Goal: Check status: Check status

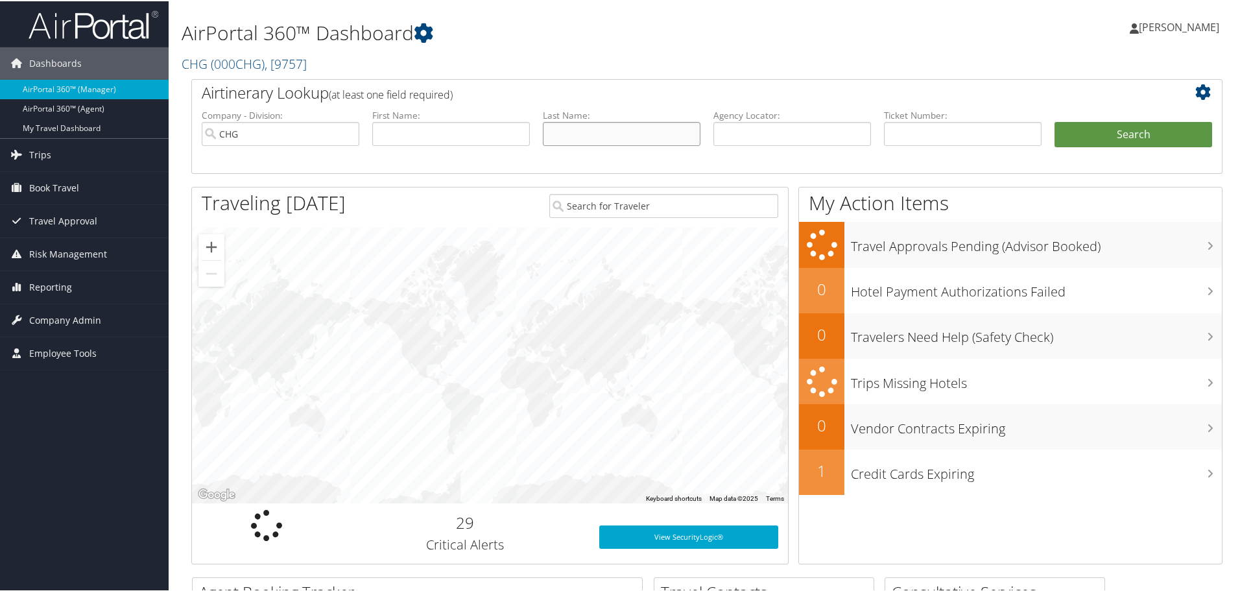
click at [563, 137] on input "text" at bounding box center [622, 133] width 158 height 24
click at [731, 130] on input "text" at bounding box center [792, 133] width 158 height 24
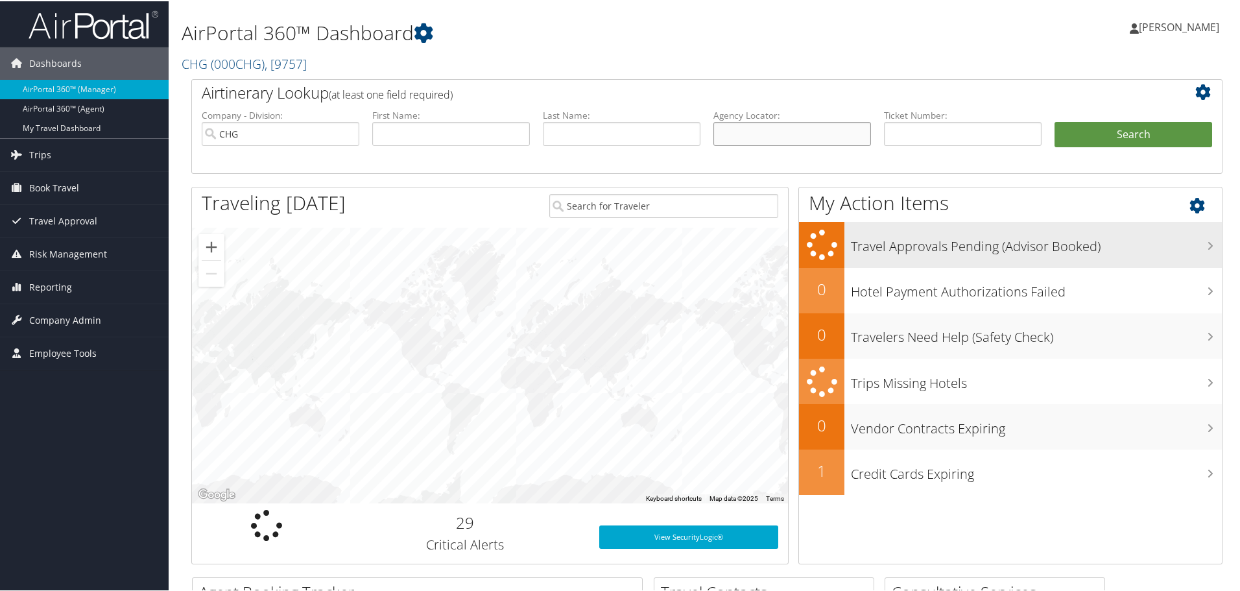
paste input "SWBBMV"
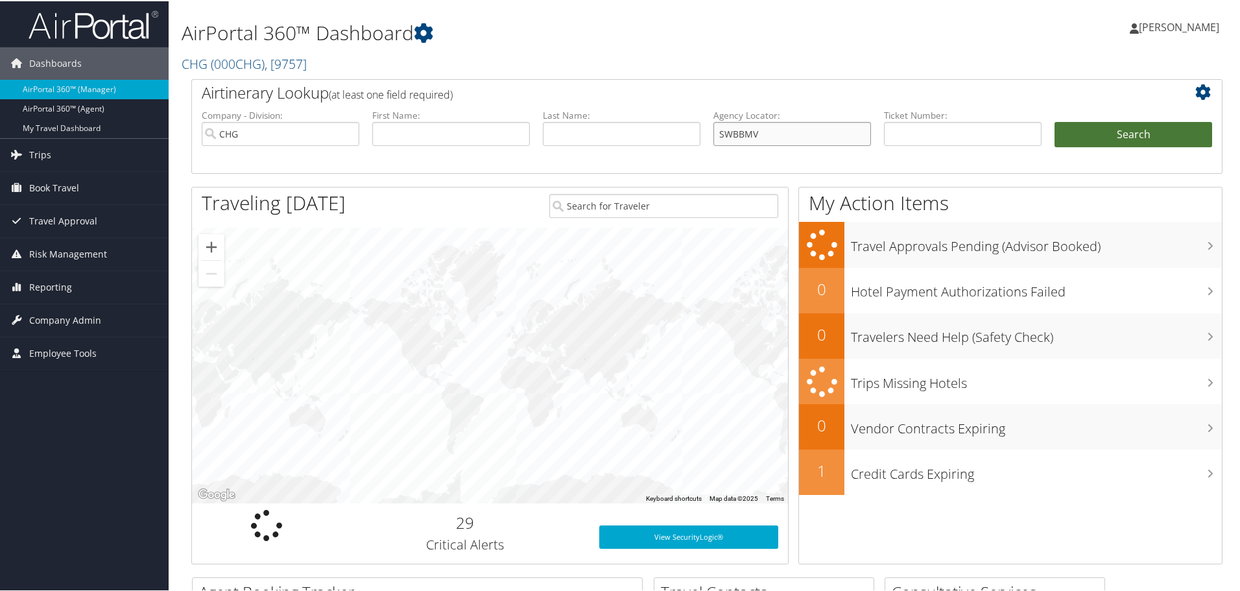
type input "SWBBMV"
click at [1119, 132] on button "Search" at bounding box center [1133, 134] width 158 height 26
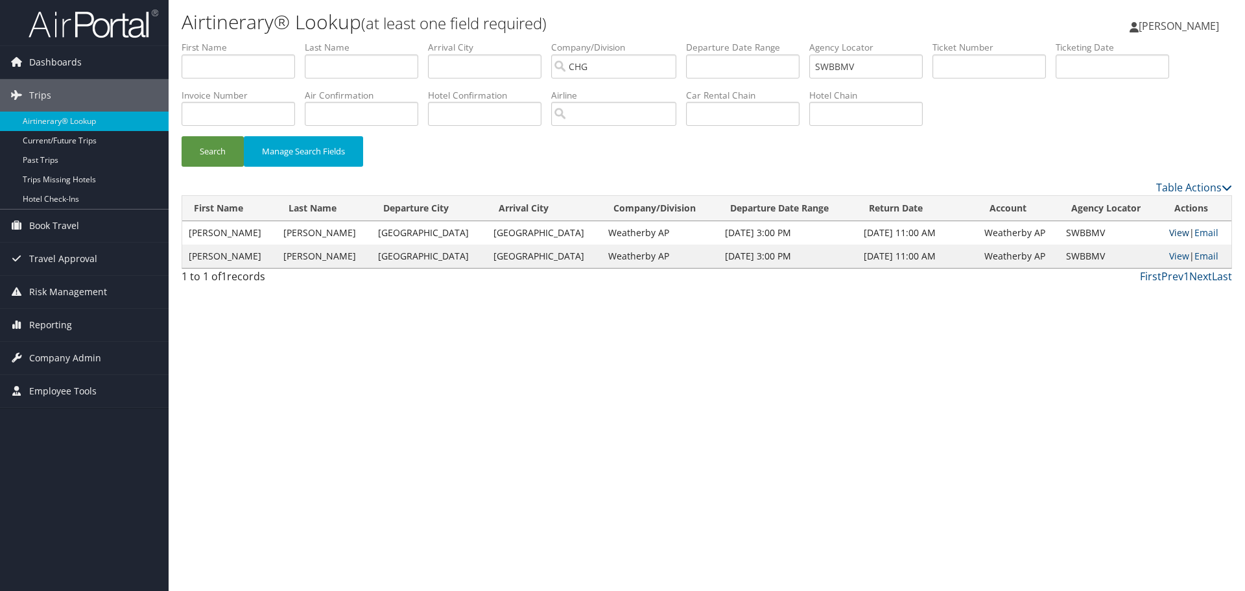
click at [1169, 233] on link "View" at bounding box center [1179, 232] width 20 height 12
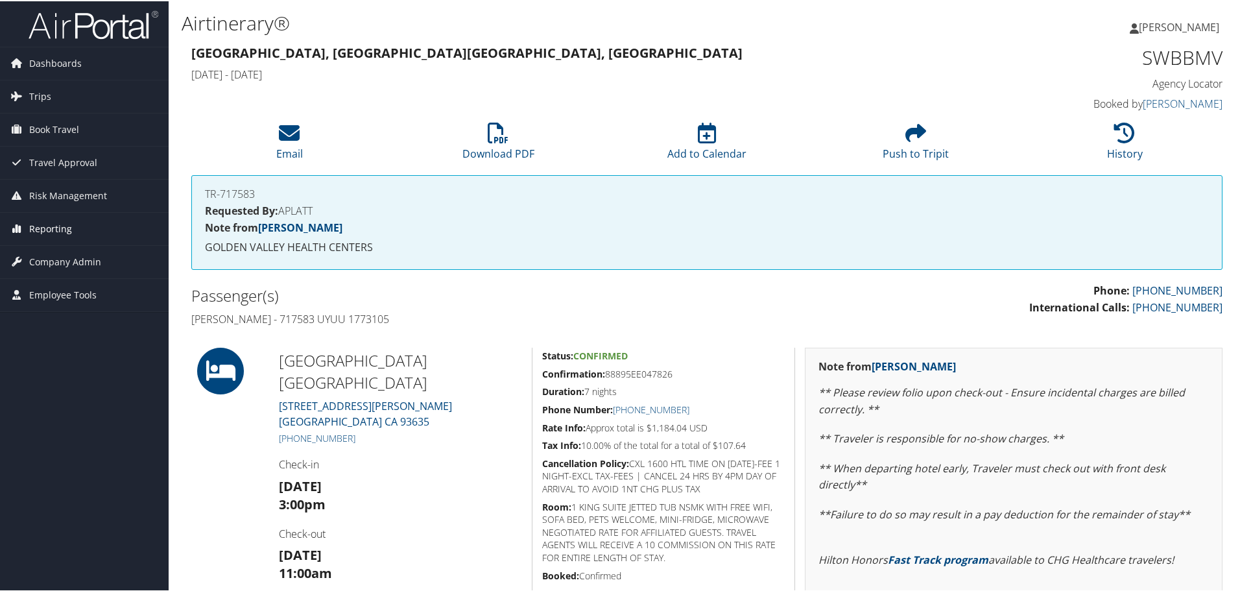
click at [42, 227] on span "Reporting" at bounding box center [50, 227] width 43 height 32
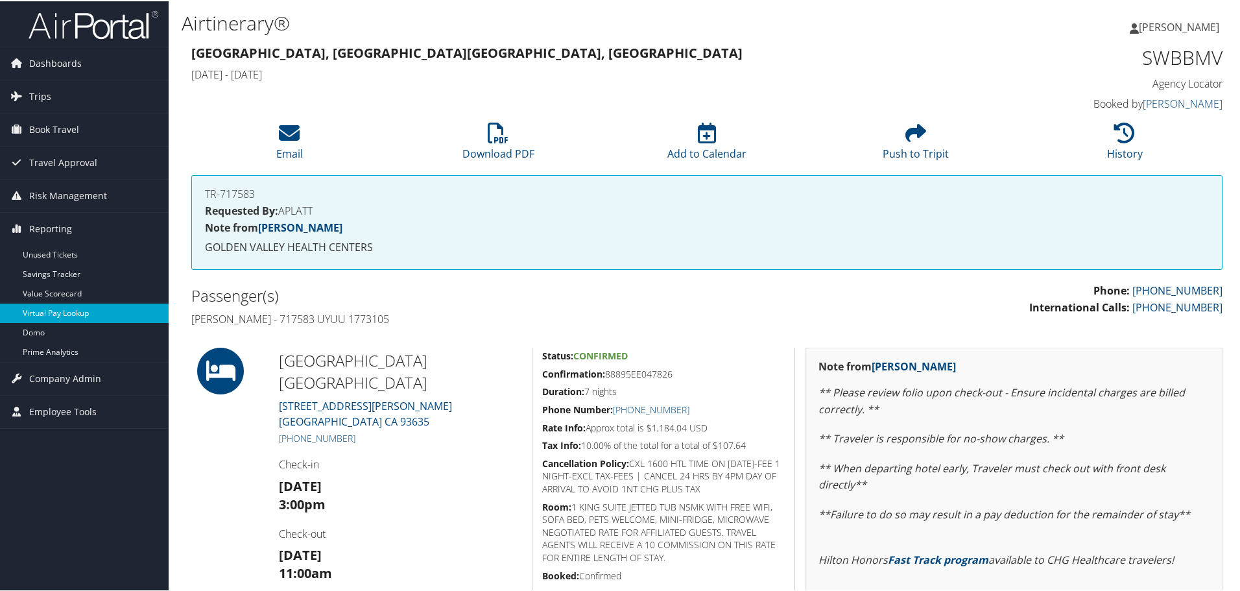
click at [43, 315] on link "Virtual Pay Lookup" at bounding box center [84, 311] width 169 height 19
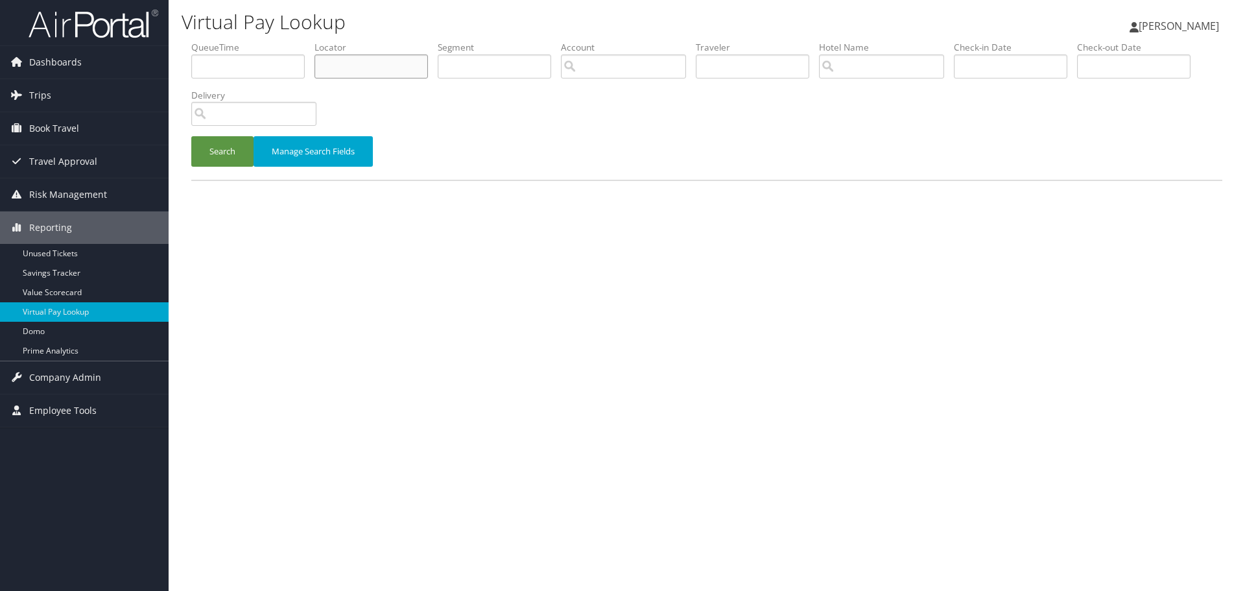
click at [373, 65] on input "text" at bounding box center [370, 66] width 113 height 24
paste input "SWBBMV"
type input "SWBBMV"
click at [224, 160] on button "Search" at bounding box center [222, 151] width 62 height 30
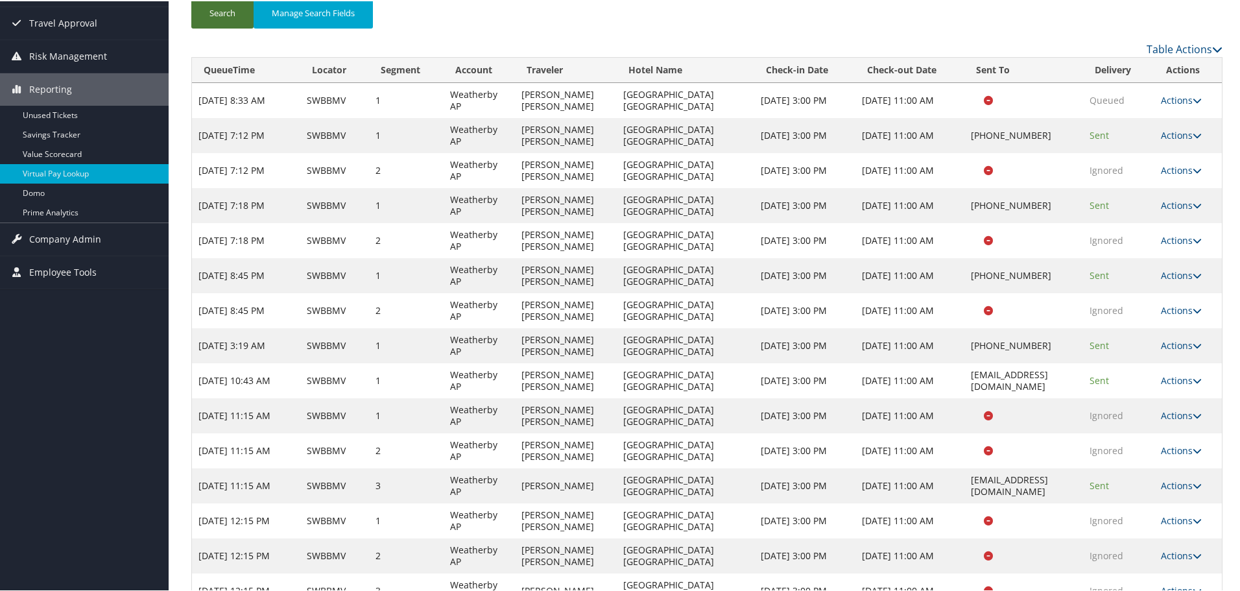
scroll to position [204, 0]
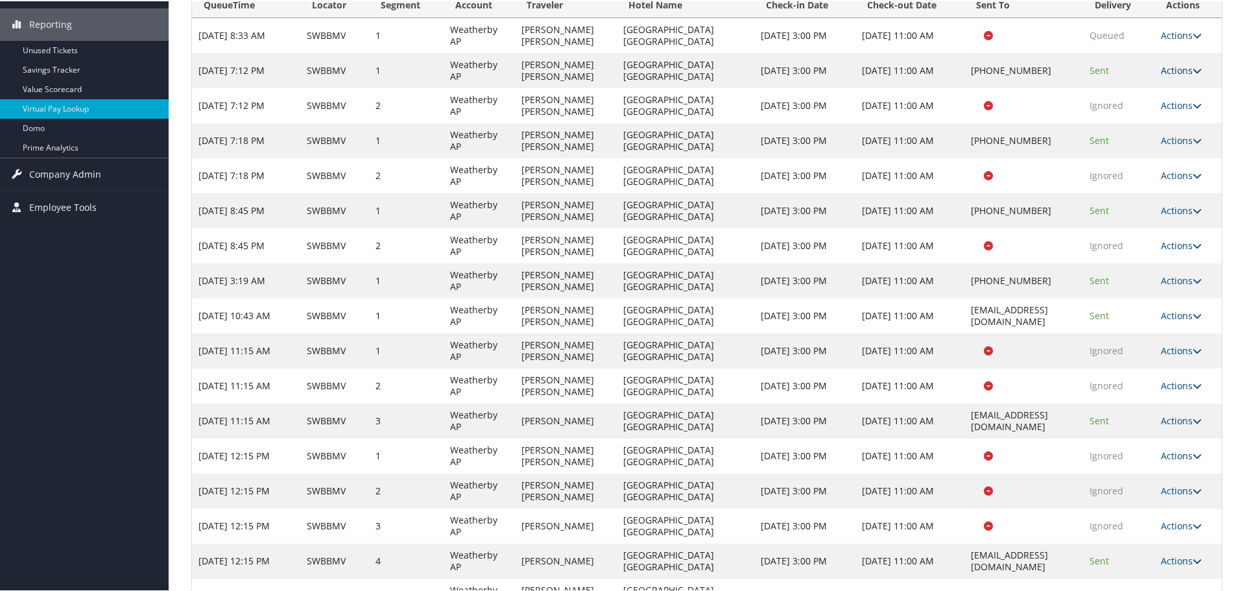
click at [1176, 72] on link "Actions" at bounding box center [1181, 69] width 41 height 12
click at [1117, 111] on link "Logs" at bounding box center [1140, 110] width 111 height 22
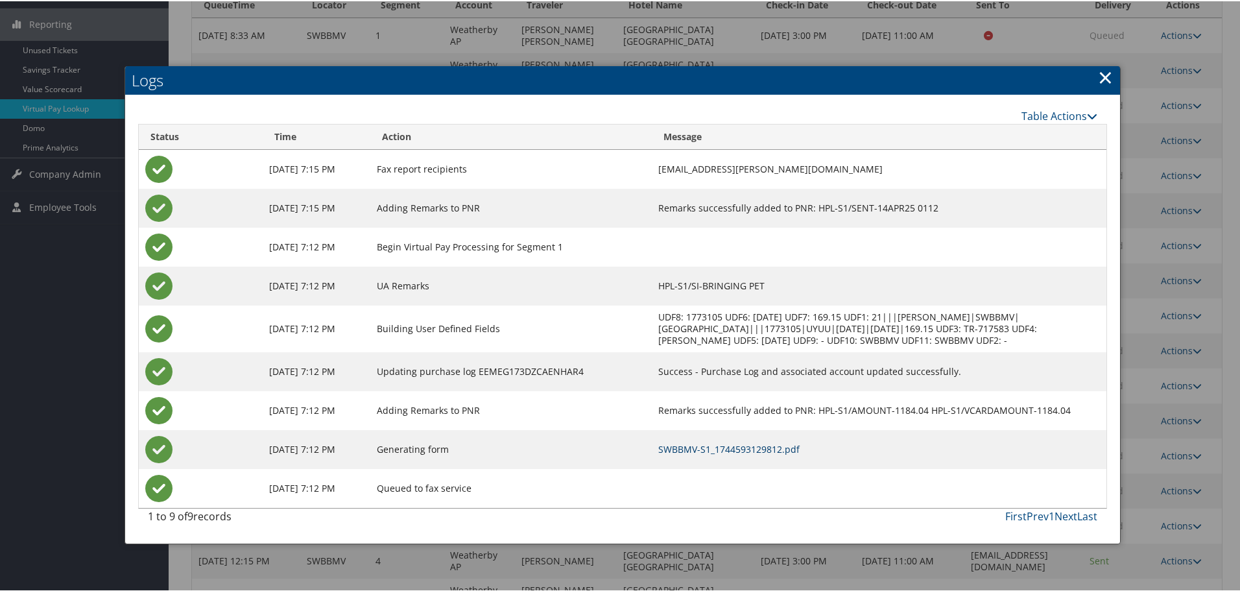
click at [732, 448] on link "SWBBMV-S1_1744593129812.pdf" at bounding box center [728, 448] width 141 height 12
